Goal: Task Accomplishment & Management: Use online tool/utility

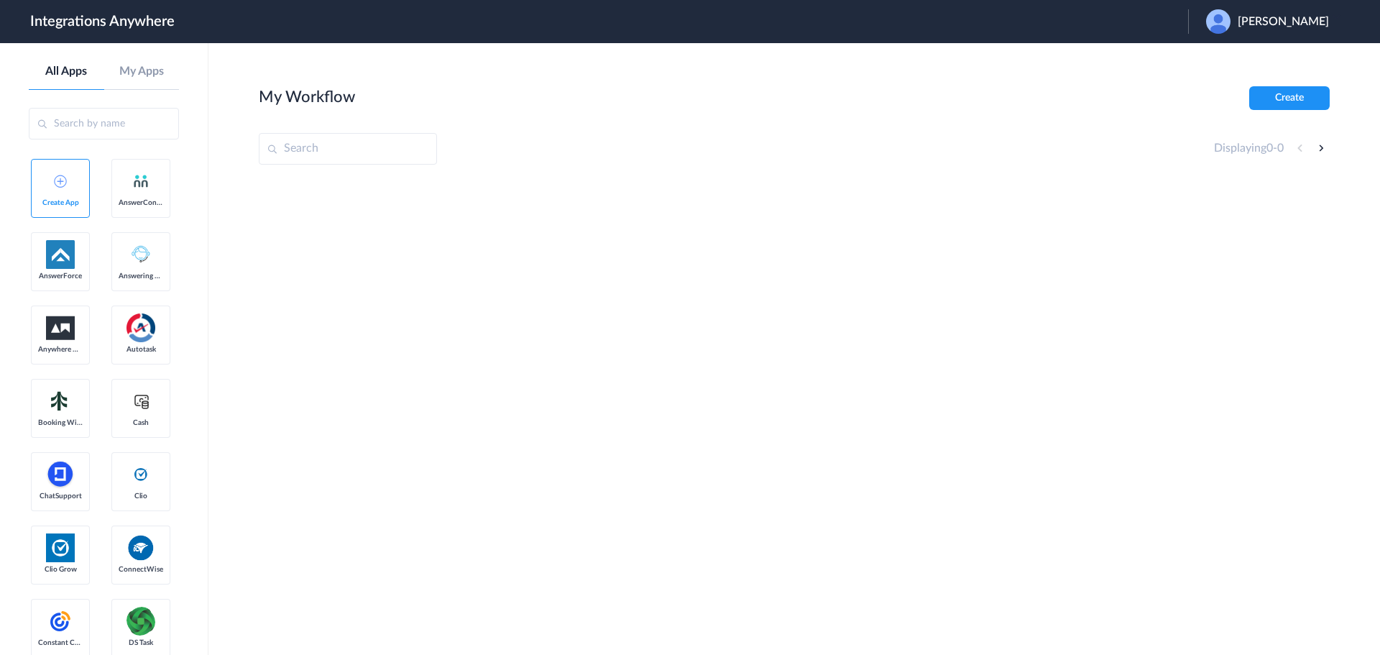
click at [1281, 20] on span "[PERSON_NAME]" at bounding box center [1283, 22] width 91 height 14
click at [1228, 50] on li "Logout" at bounding box center [1265, 58] width 155 height 27
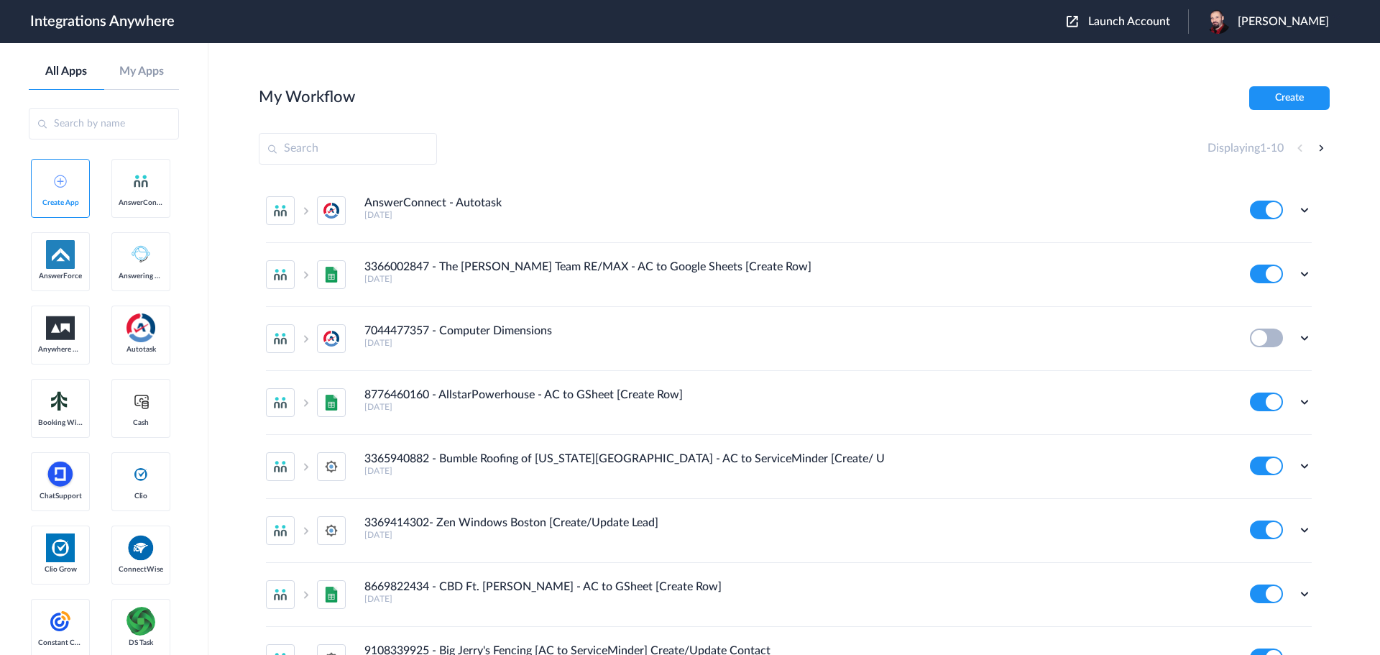
click at [1138, 23] on span "Launch Account" at bounding box center [1129, 22] width 82 height 12
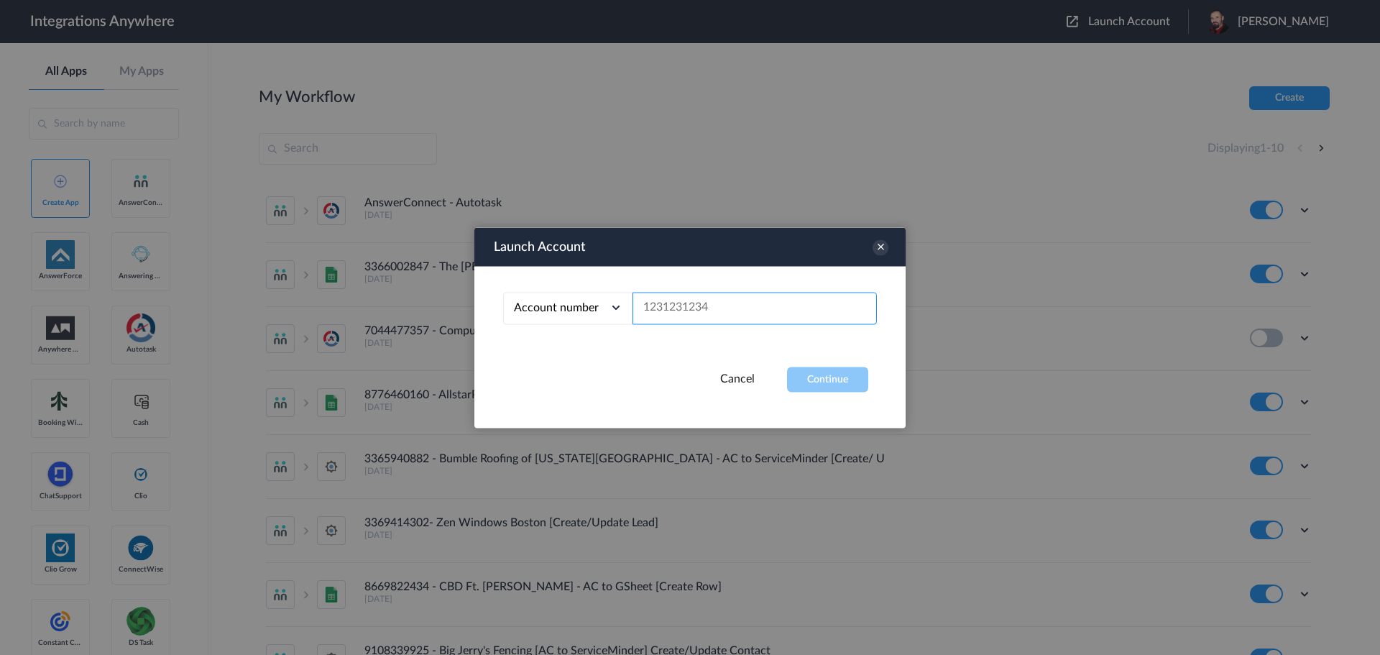
paste input "8778643359"
type input "8778643359"
click at [834, 373] on button "Continue" at bounding box center [827, 379] width 81 height 25
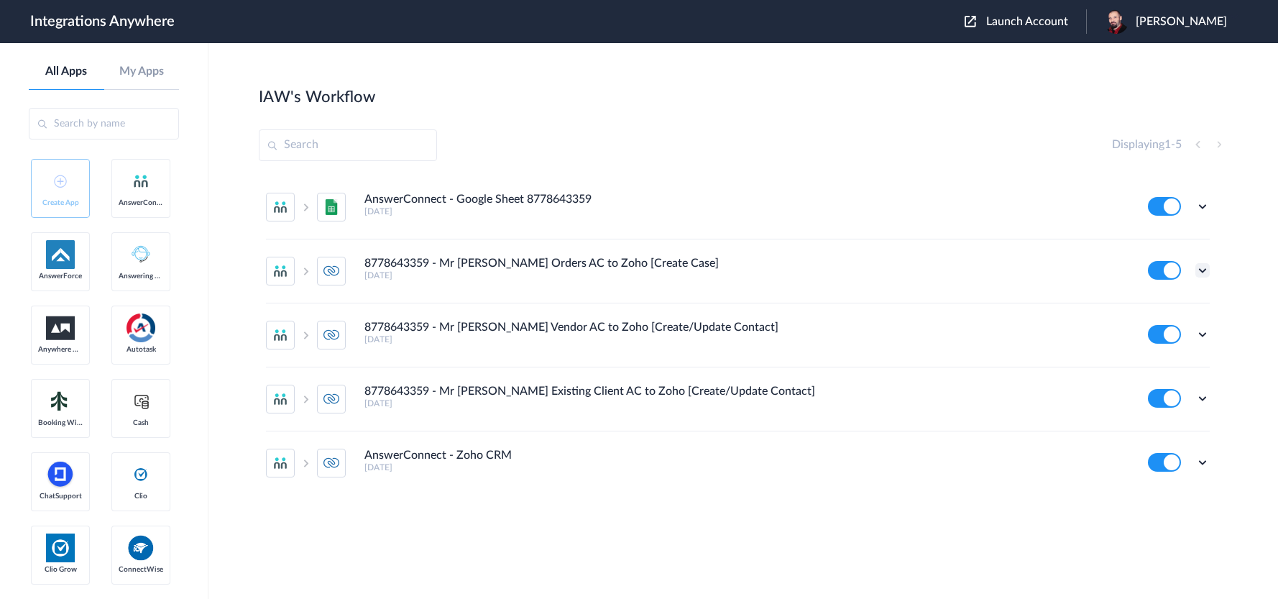
click at [1206, 265] on icon at bounding box center [1202, 270] width 14 height 14
click at [1175, 307] on li "Edit" at bounding box center [1162, 303] width 93 height 27
click at [1202, 331] on icon at bounding box center [1202, 334] width 14 height 14
click at [1159, 364] on link "Edit" at bounding box center [1144, 367] width 35 height 10
click at [1203, 204] on icon at bounding box center [1202, 206] width 14 height 14
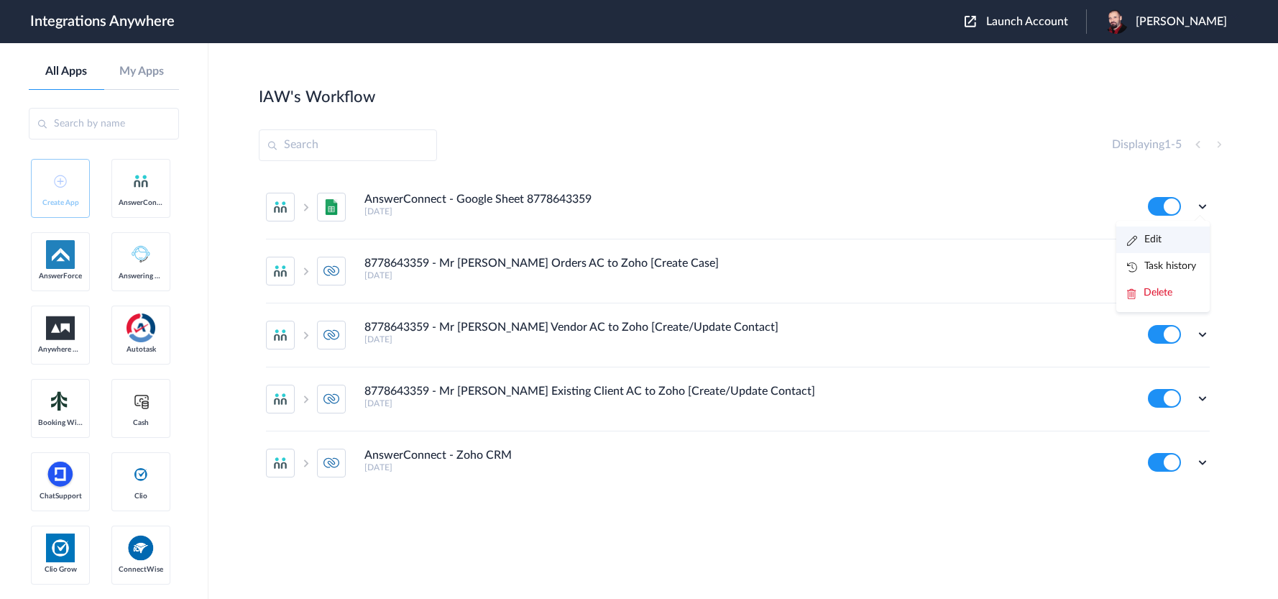
click at [1160, 236] on link "Edit" at bounding box center [1144, 239] width 35 height 10
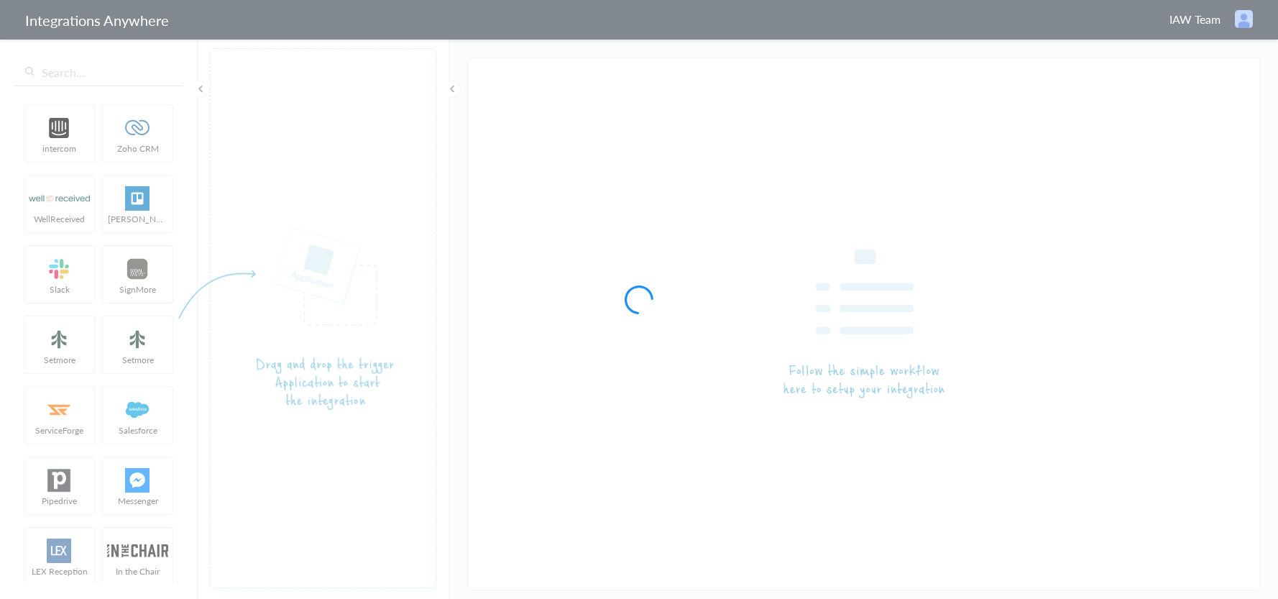
type input "8778643359 - Mr Shrinkwrap Orders AC to Zoho [Create Case]"
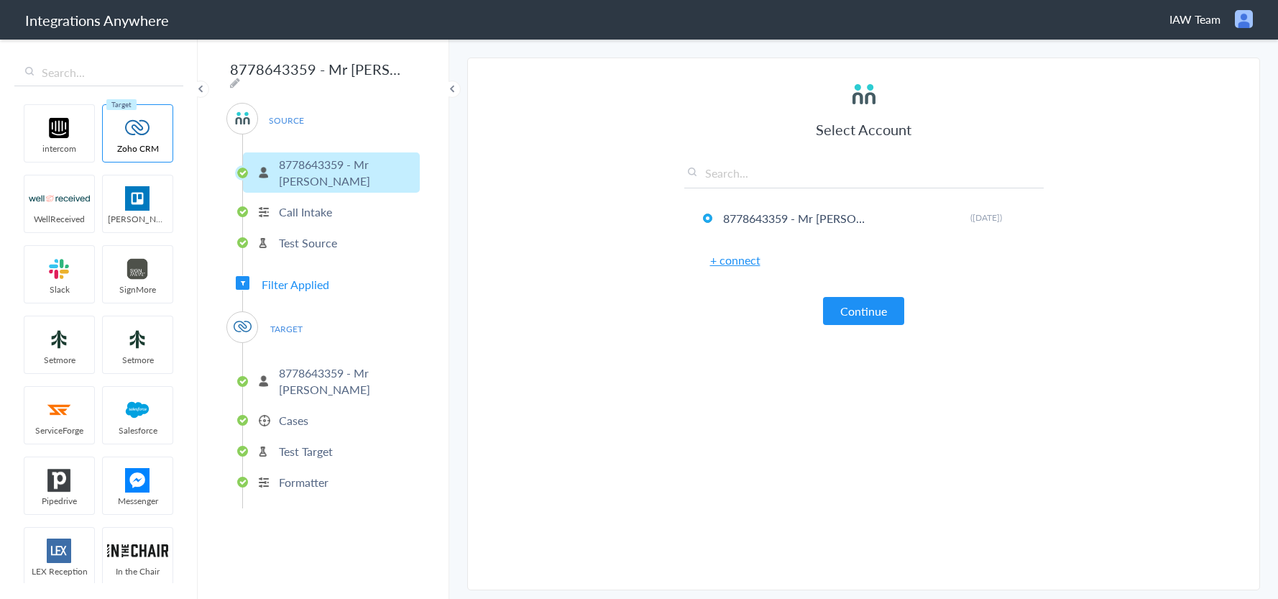
click at [298, 279] on span "Filter Applied" at bounding box center [296, 284] width 68 height 17
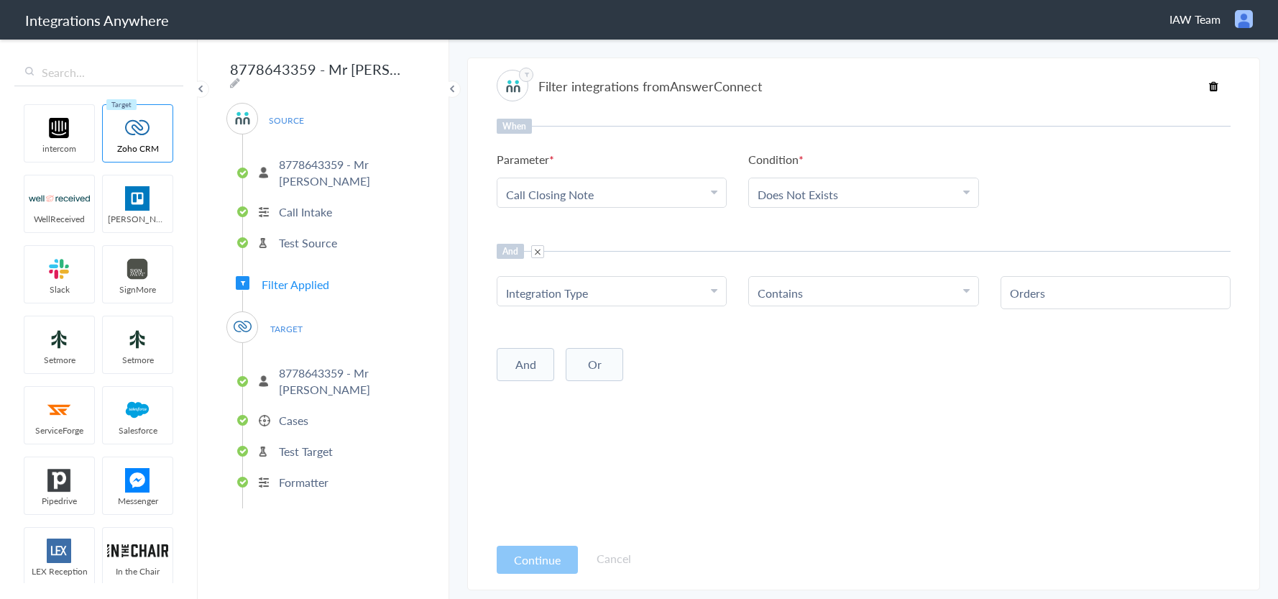
click at [298, 418] on p "Cases" at bounding box center [293, 420] width 29 height 17
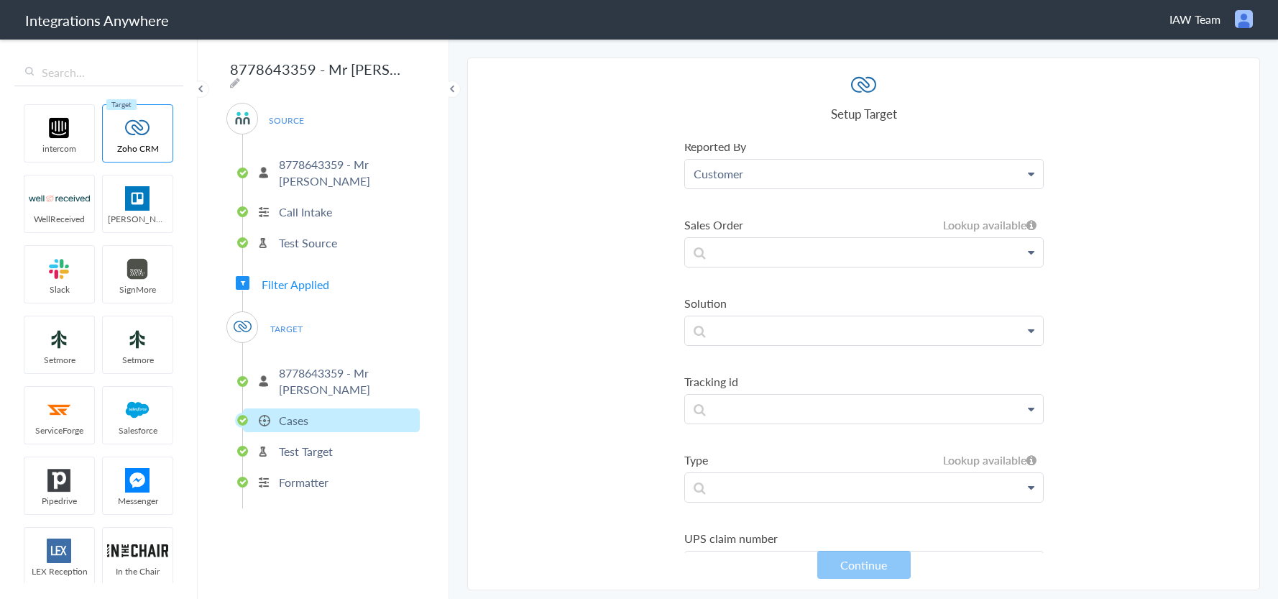
scroll to position [2371, 0]
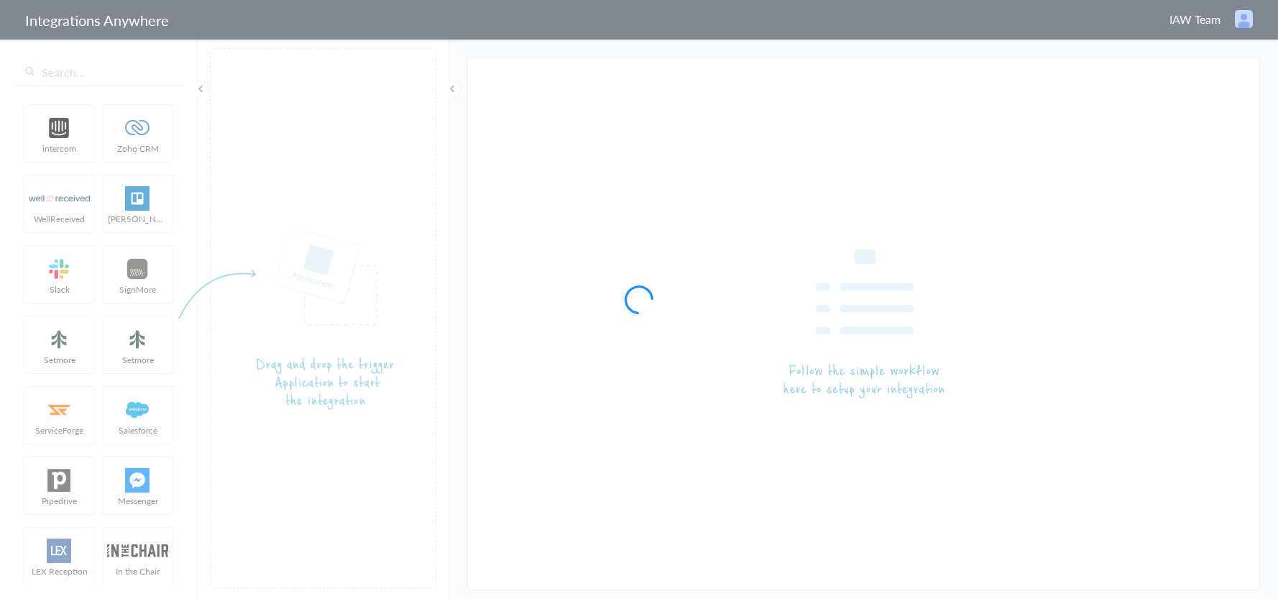
type input "8778643359 - Mr [PERSON_NAME] Vendor AC to Zoho [Create/Update Contact]"
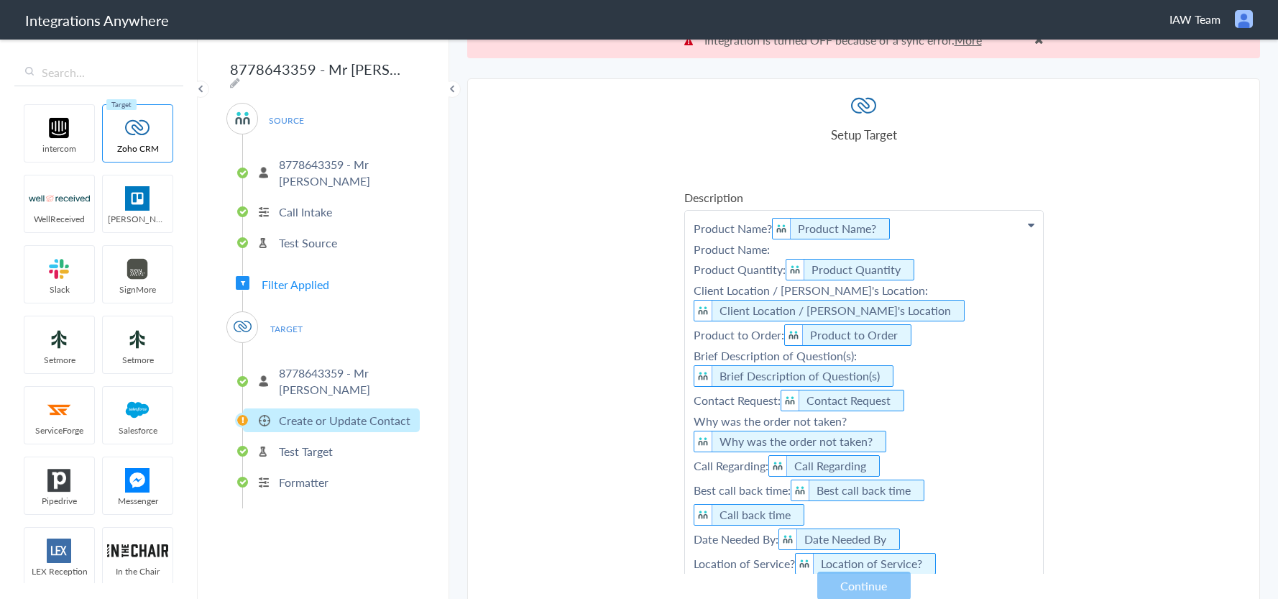
scroll to position [37, 0]
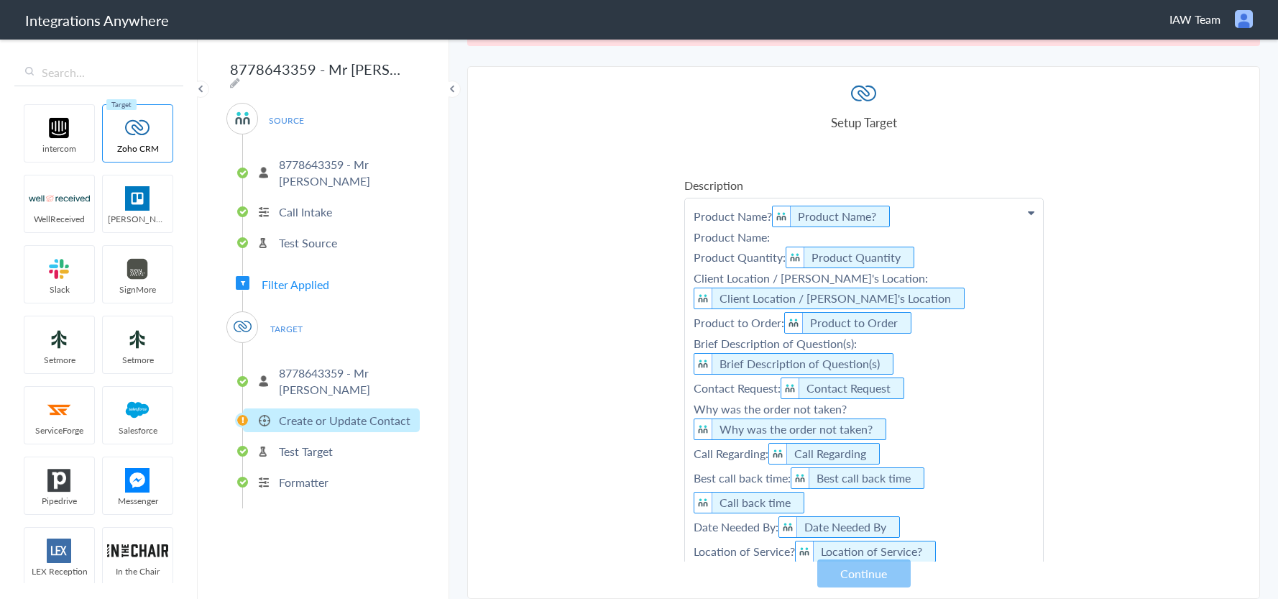
click at [326, 415] on p "Create or Update Contact" at bounding box center [345, 420] width 132 height 17
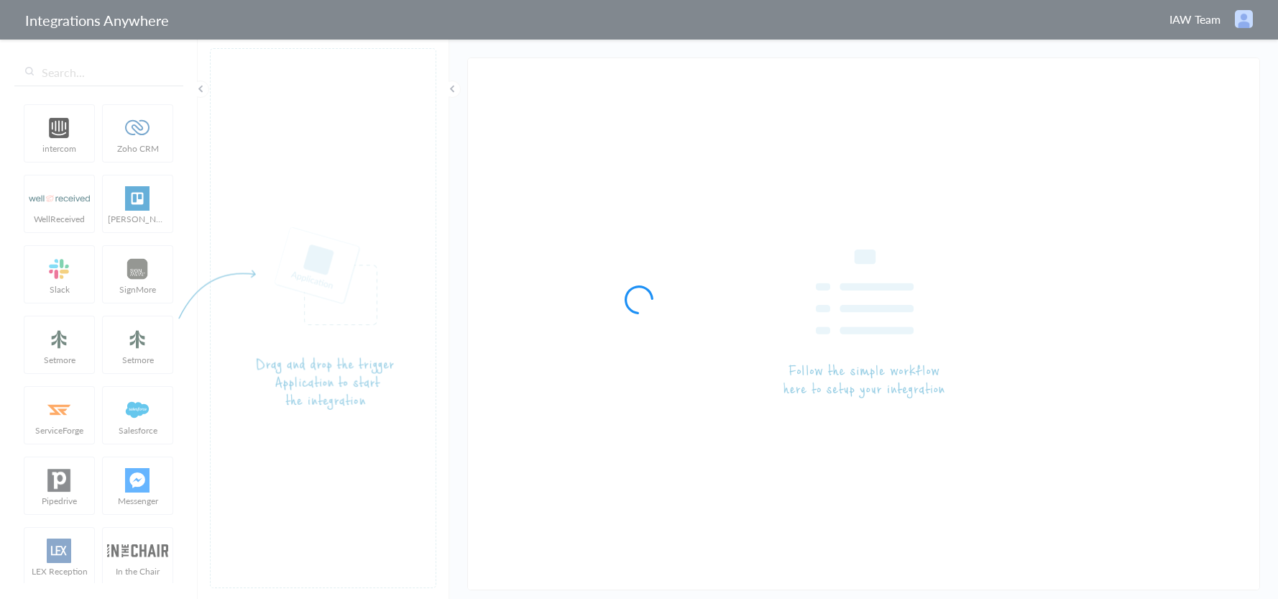
type input "AnswerConnect - Google Sheet 8778643359"
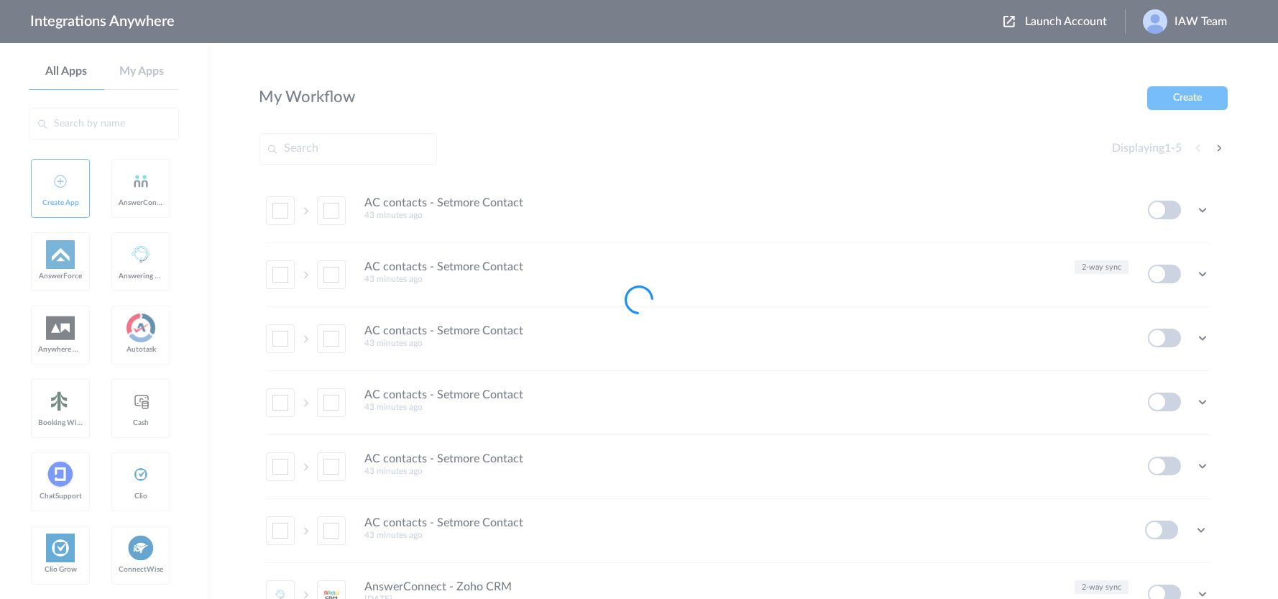
click at [1047, 0] on body "Integrations Anywhere Launch Account IAW Team My Account Logout All Apps My App…" at bounding box center [639, 0] width 1278 height 0
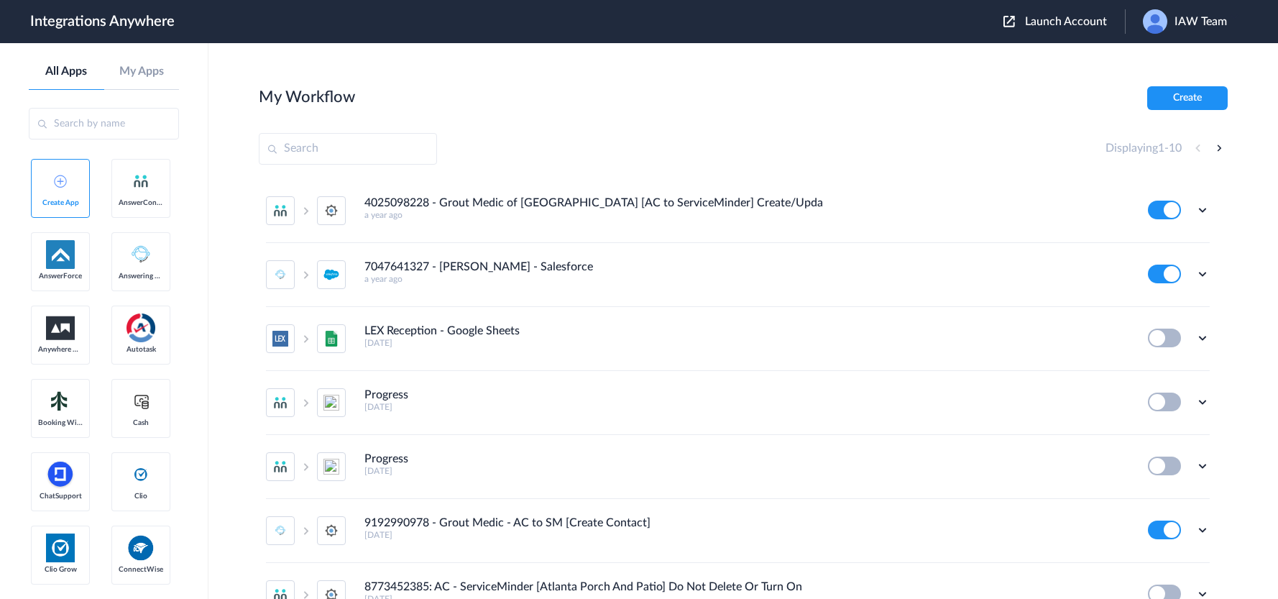
click at [1047, 22] on span "Launch Account" at bounding box center [1066, 22] width 82 height 12
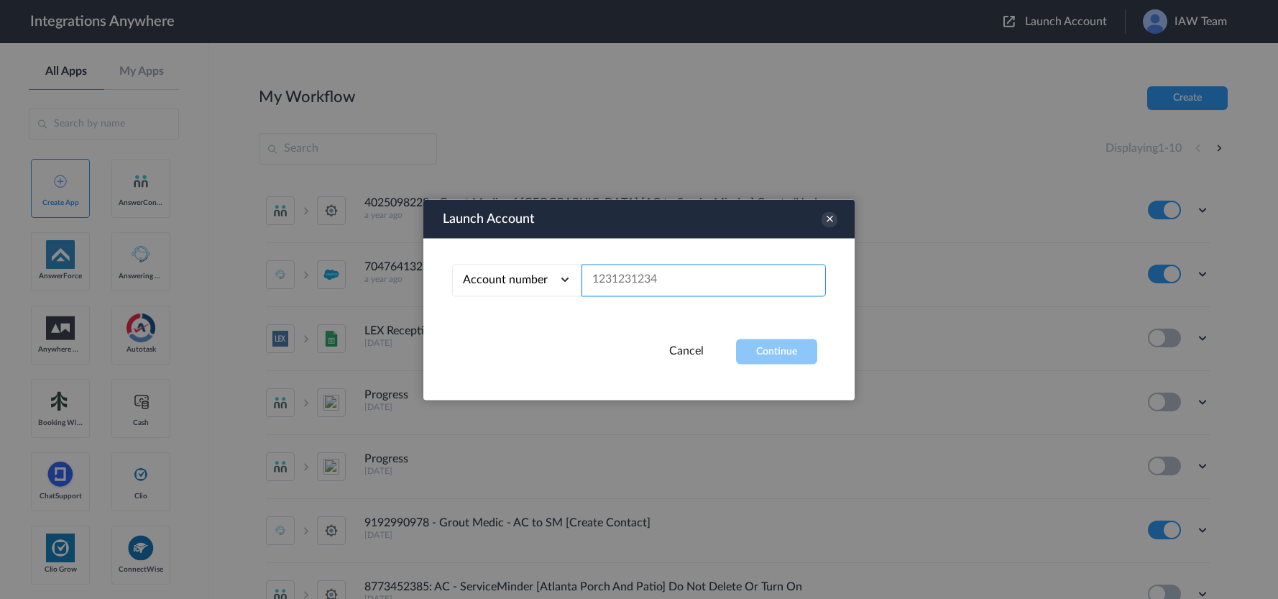
paste input "8778643359"
click at [776, 345] on button "Continue" at bounding box center [776, 351] width 81 height 25
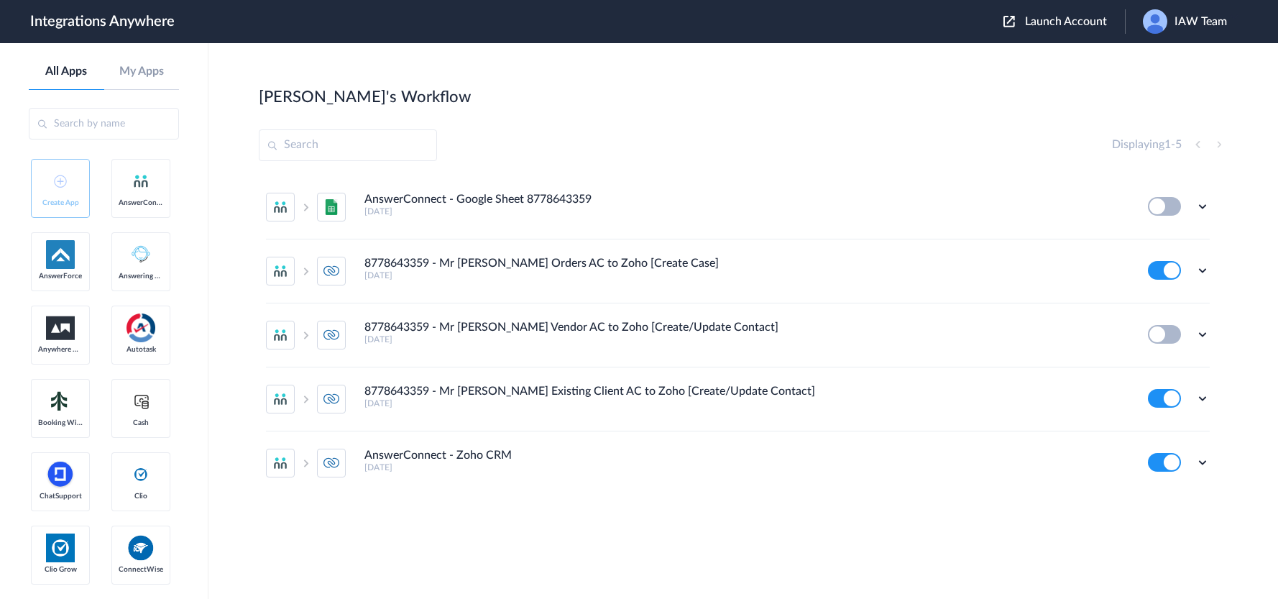
click at [1172, 207] on button at bounding box center [1164, 206] width 33 height 19
click at [1200, 203] on icon at bounding box center [1202, 206] width 14 height 14
click at [1157, 232] on li "Edit" at bounding box center [1162, 239] width 93 height 27
click at [1207, 334] on icon at bounding box center [1202, 334] width 14 height 14
click at [1181, 361] on li "Edit" at bounding box center [1162, 367] width 93 height 27
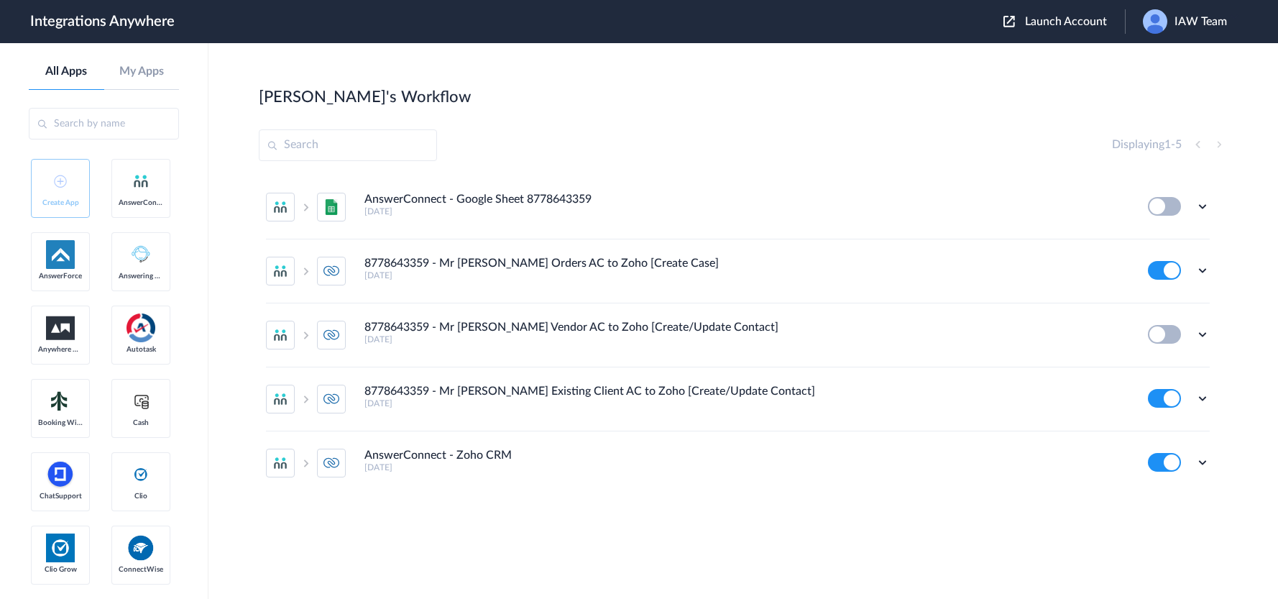
click at [1055, 19] on span "Launch Account" at bounding box center [1066, 22] width 82 height 12
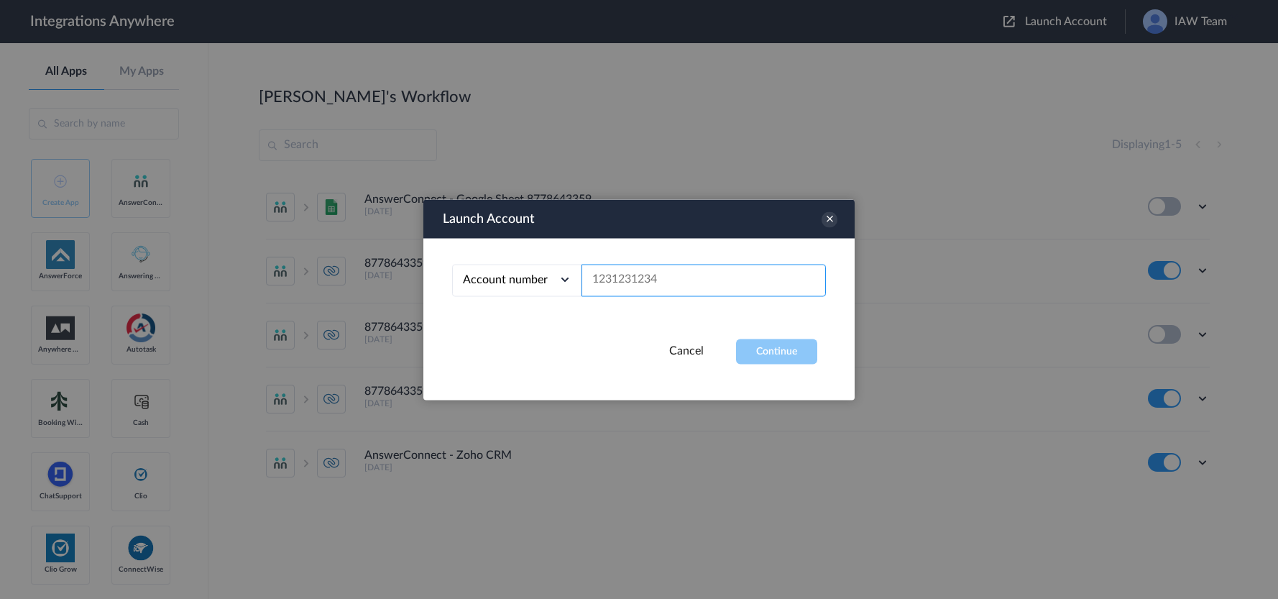
paste input "8778643359"
type input "8778643359"
click at [777, 349] on button "Continue" at bounding box center [776, 351] width 81 height 25
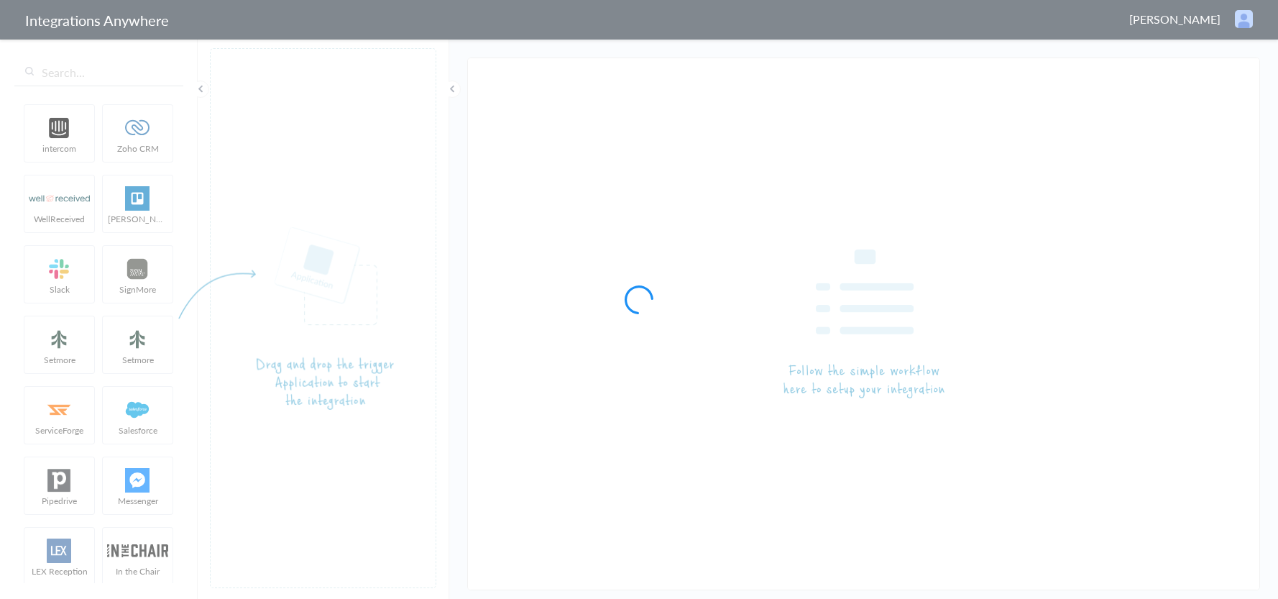
type input "AnswerConnect - Google Sheet 8778643359"
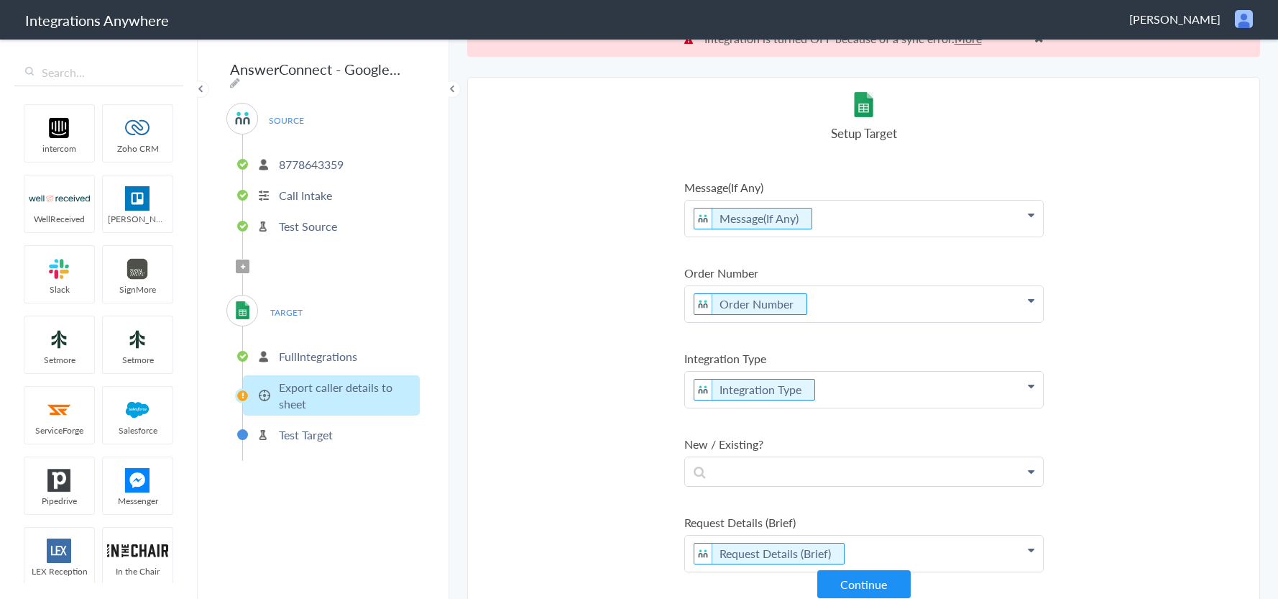
scroll to position [37, 0]
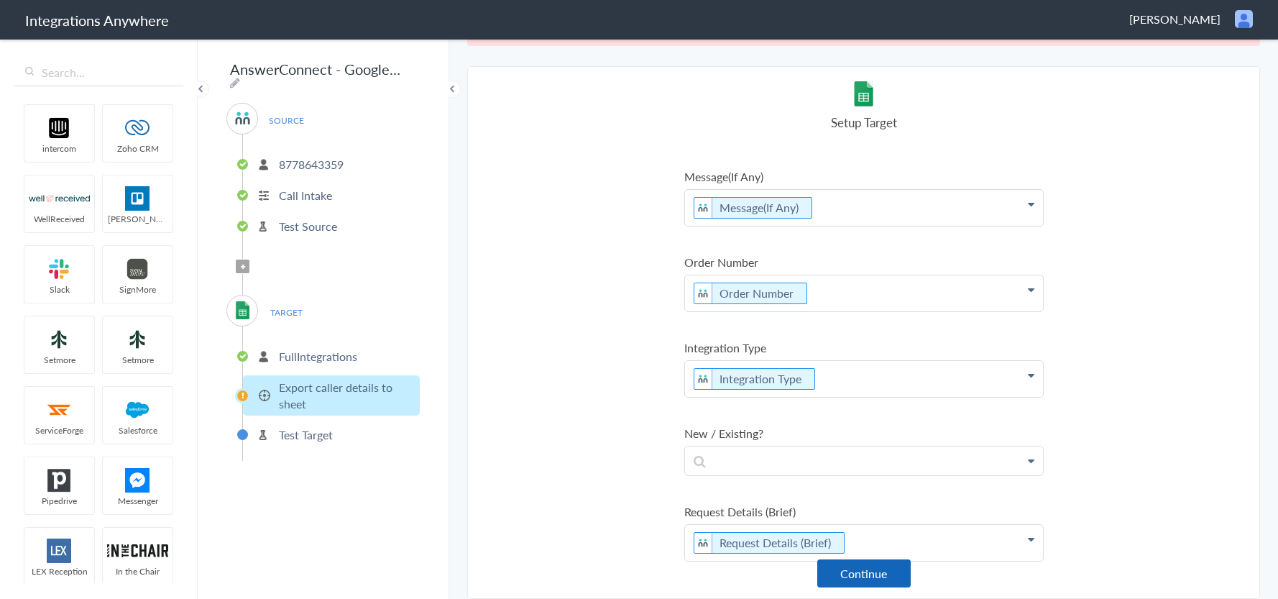
click at [856, 578] on button "Continue" at bounding box center [863, 573] width 93 height 28
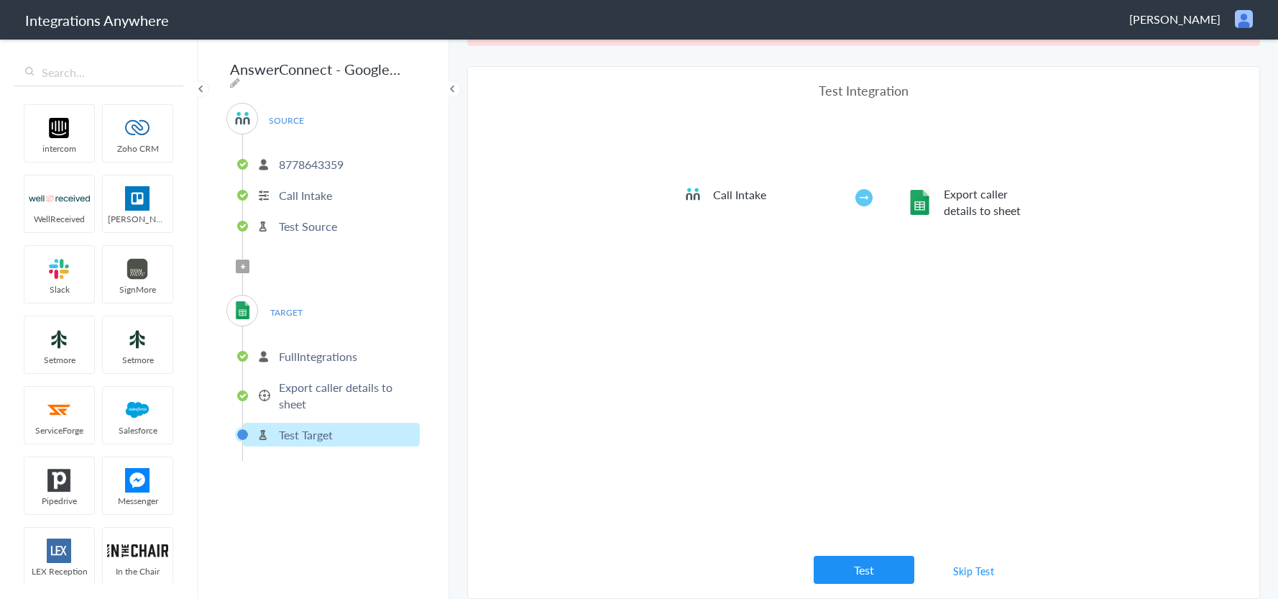
click at [973, 568] on link "Skip Test" at bounding box center [974, 571] width 76 height 26
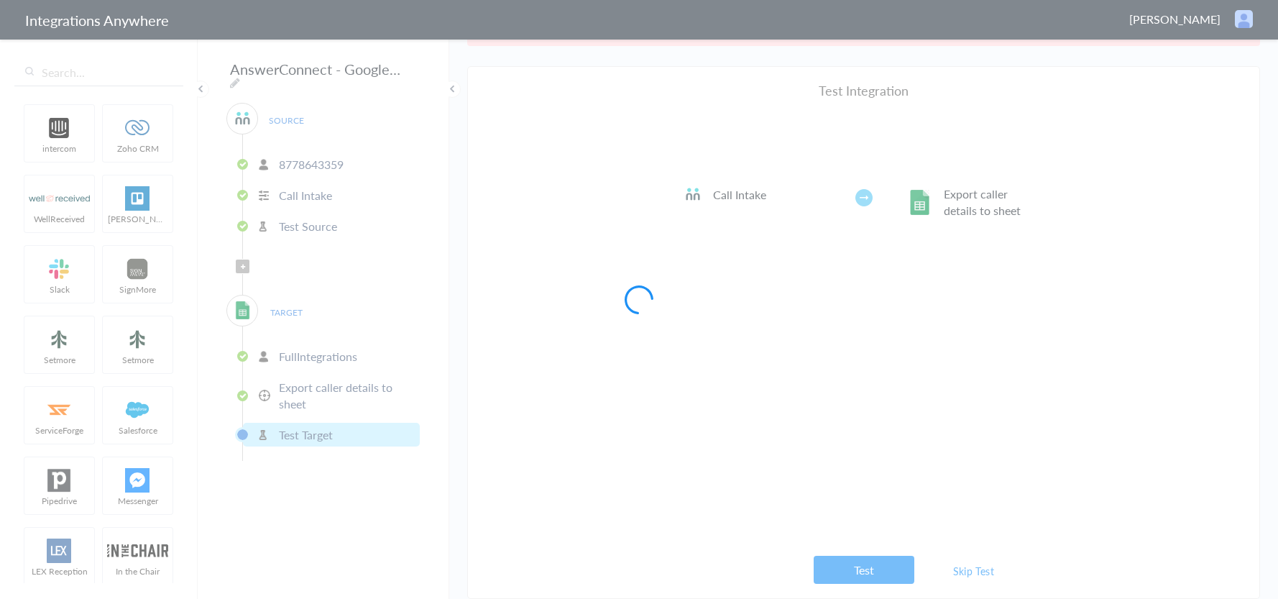
scroll to position [0, 0]
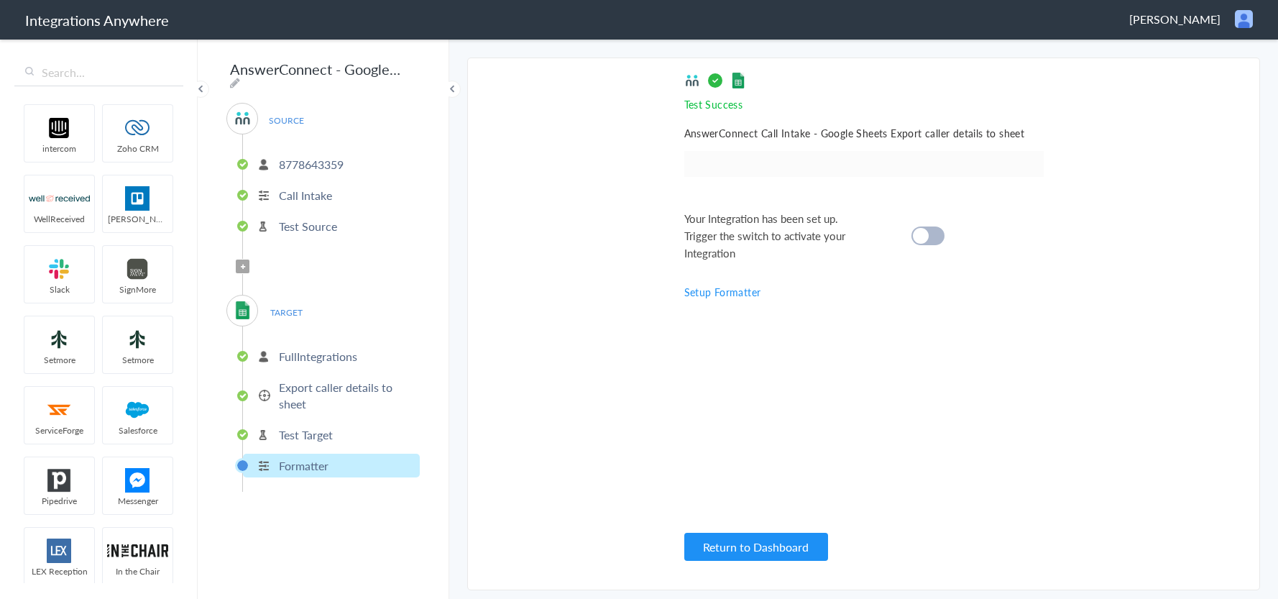
click at [924, 235] on cite at bounding box center [921, 236] width 16 height 16
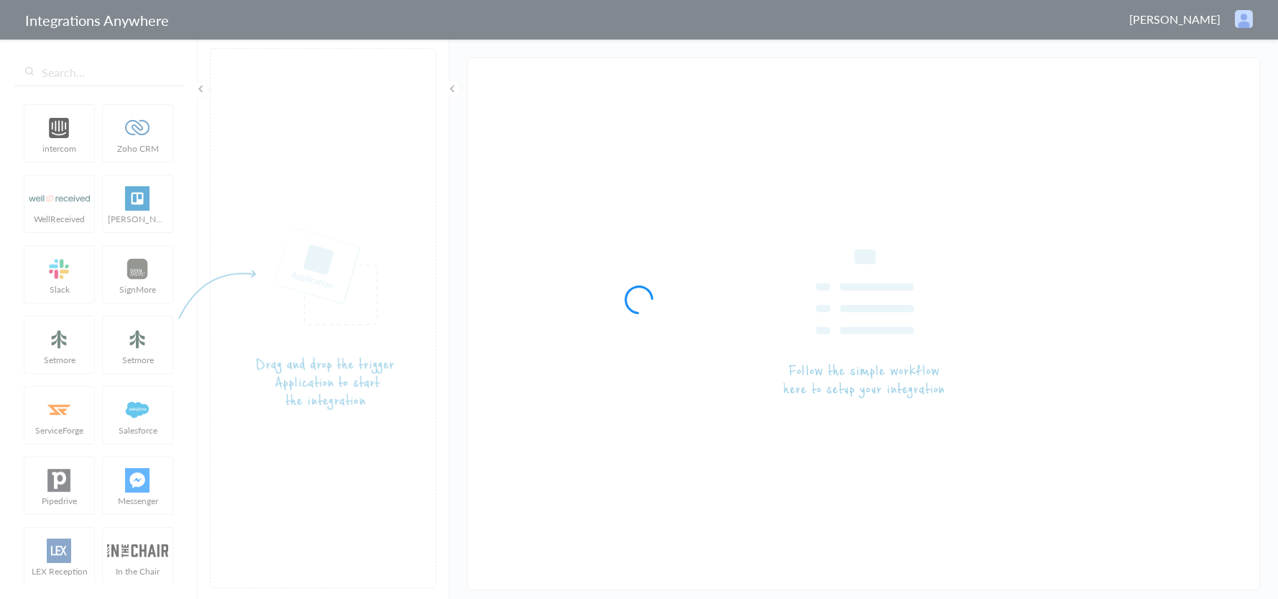
type input "8778643359 - Mr [PERSON_NAME] Vendor AC to Zoho [Create/Update Contact]"
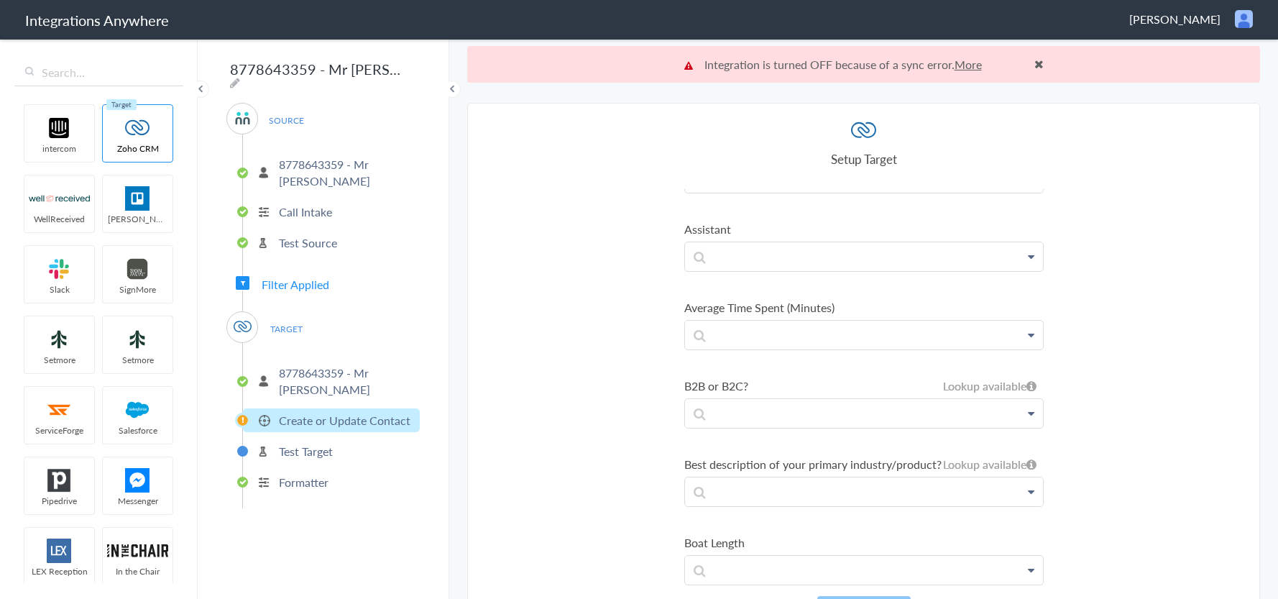
click at [976, 66] on link "More" at bounding box center [968, 64] width 27 height 17
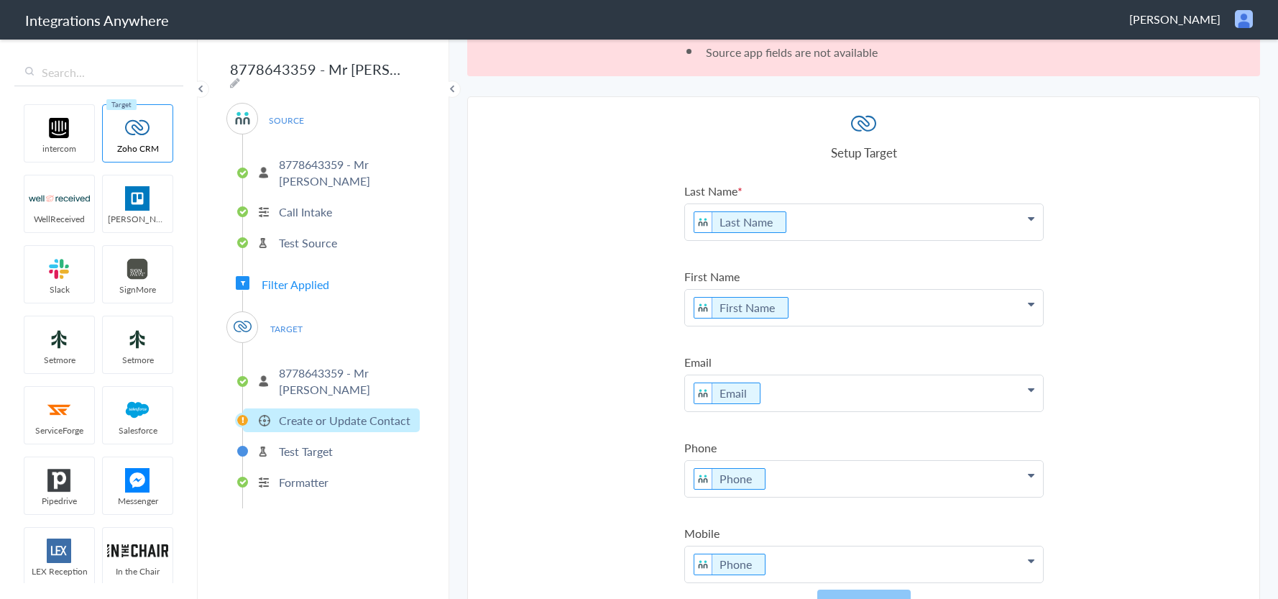
scroll to position [70, 0]
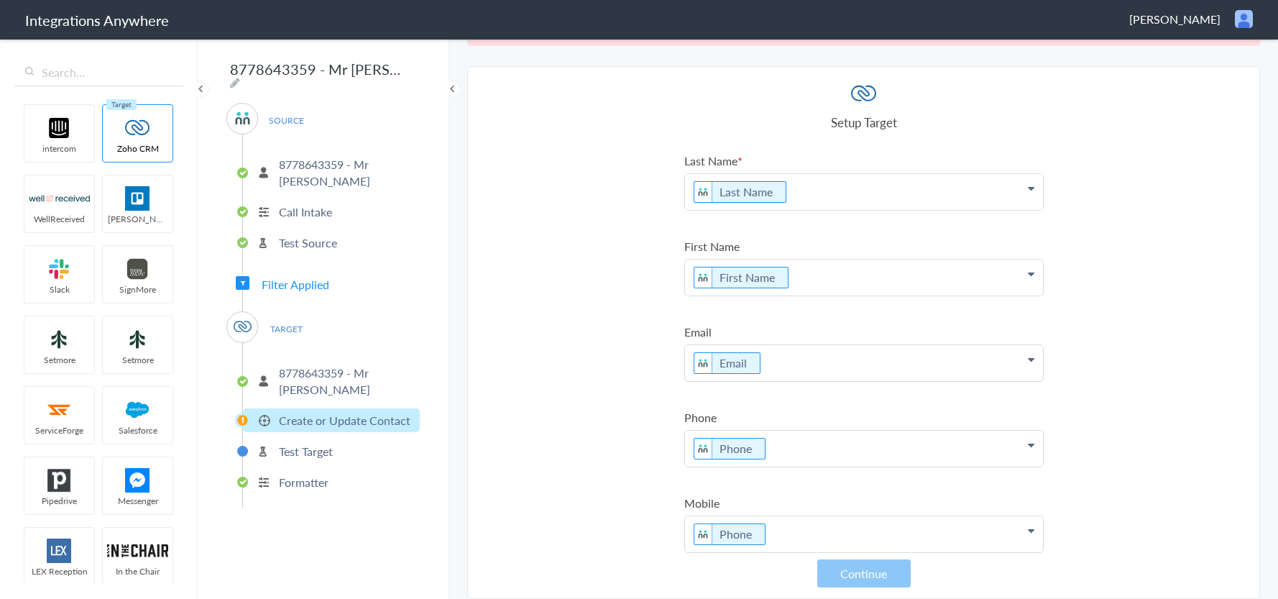
click at [312, 372] on p "8778643359 - Mr [PERSON_NAME]" at bounding box center [347, 380] width 137 height 33
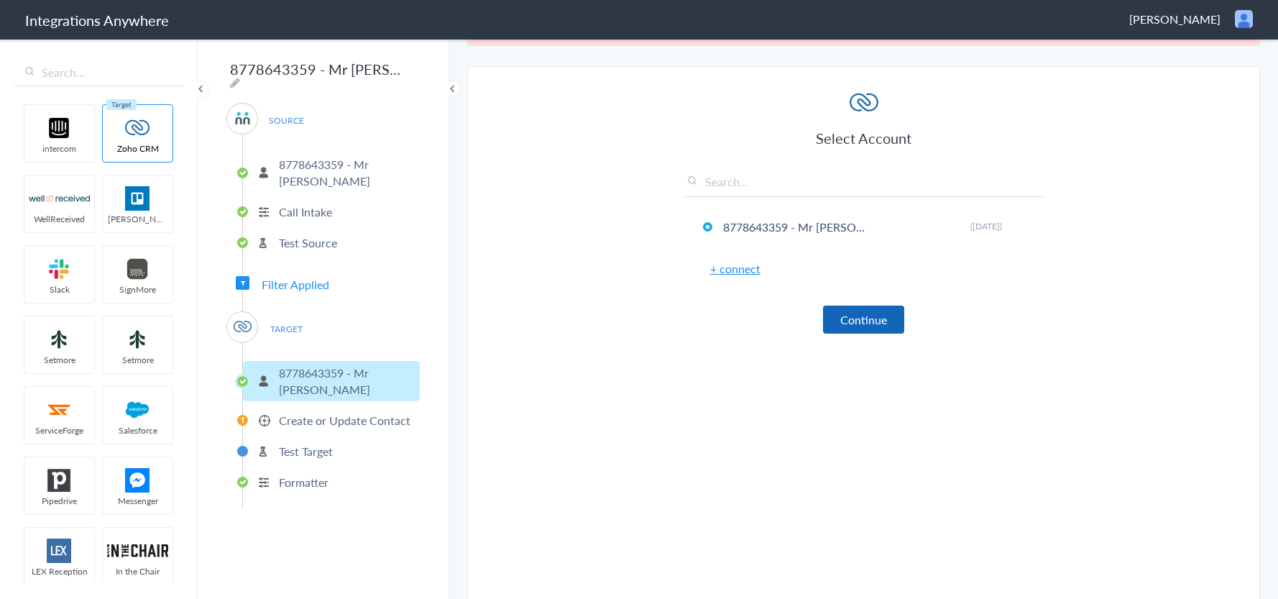
click at [869, 315] on button "Continue" at bounding box center [863, 320] width 81 height 28
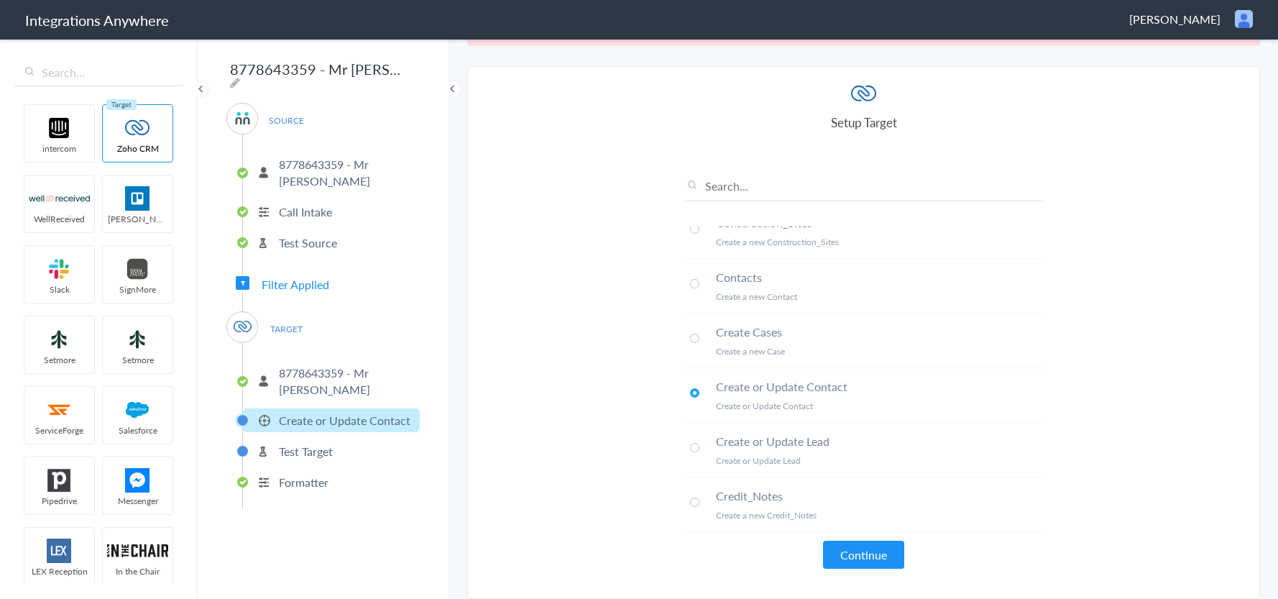
scroll to position [1222, 0]
click at [865, 553] on button "Continue" at bounding box center [863, 555] width 81 height 28
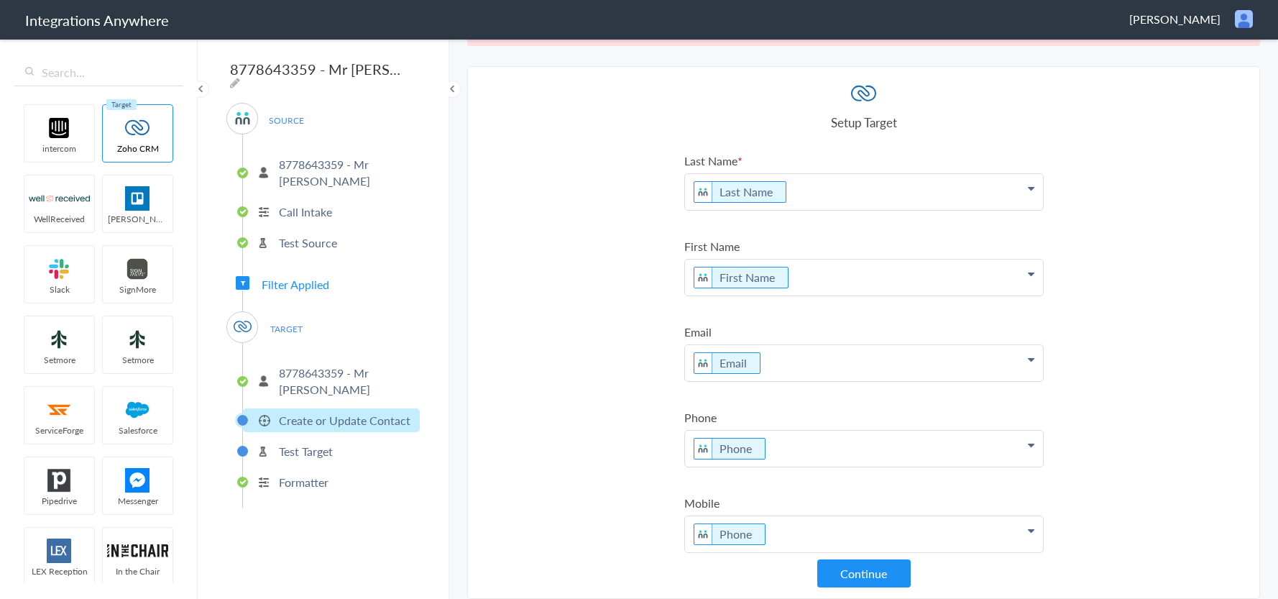
click at [853, 577] on button "Continue" at bounding box center [863, 573] width 93 height 28
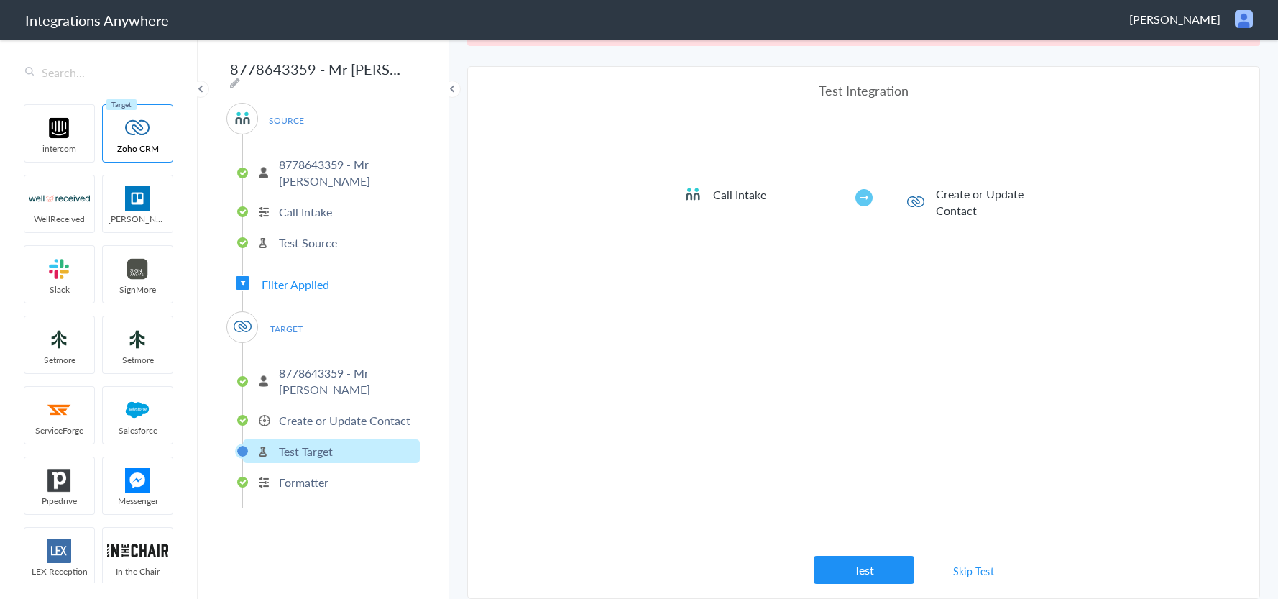
click at [984, 568] on link "Skip Test" at bounding box center [974, 571] width 76 height 26
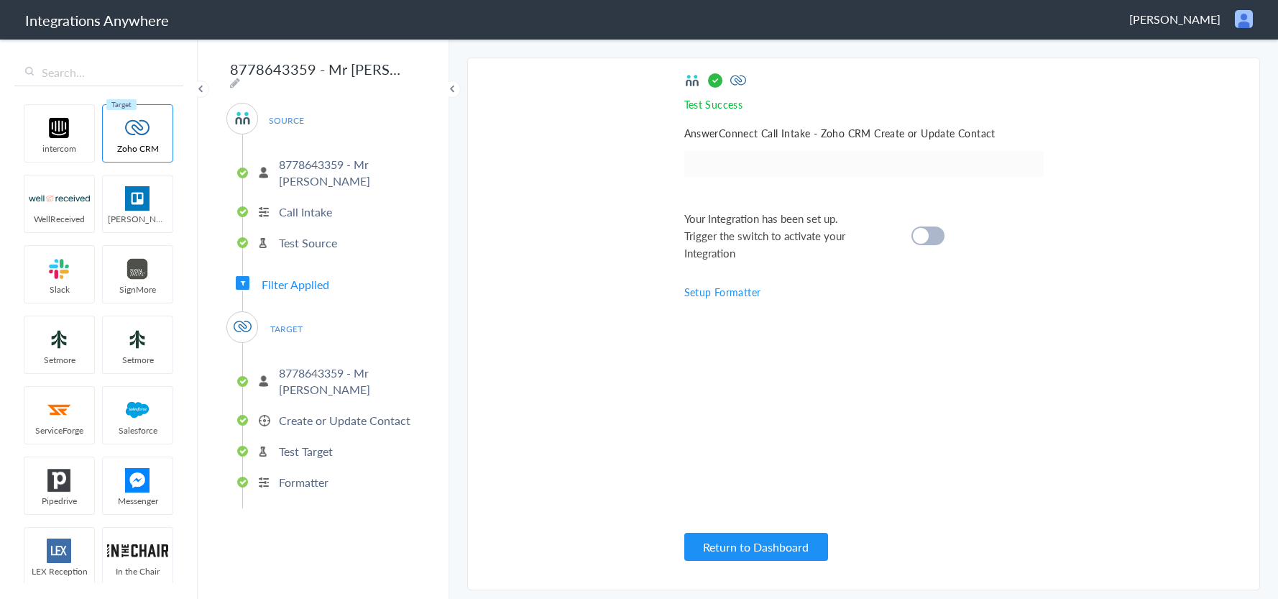
scroll to position [0, 0]
click at [927, 233] on cite at bounding box center [921, 236] width 16 height 16
